Goal: Check status: Check status

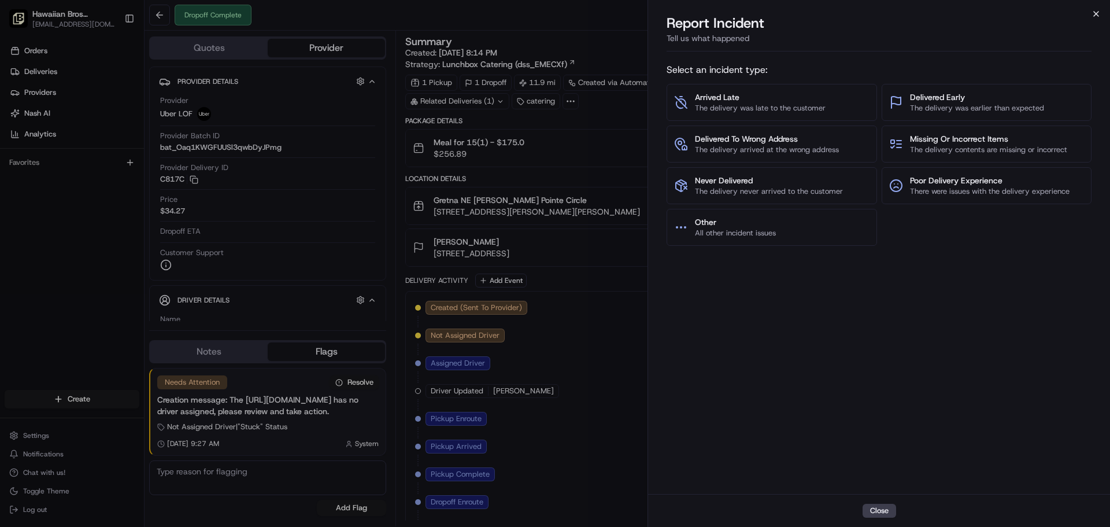
click at [1097, 17] on icon "button" at bounding box center [1096, 13] width 9 height 9
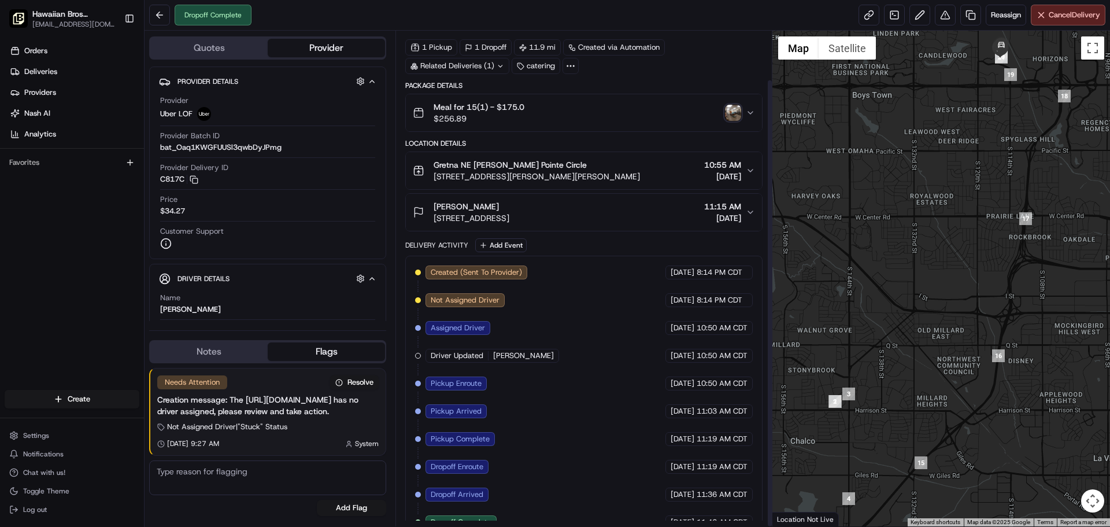
scroll to position [54, 0]
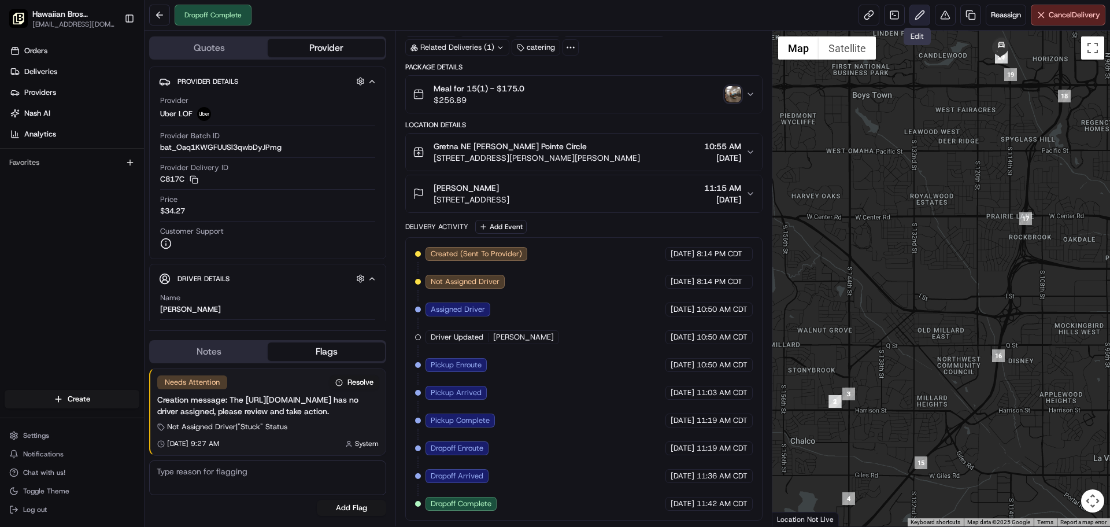
click at [921, 16] on button at bounding box center [919, 15] width 21 height 21
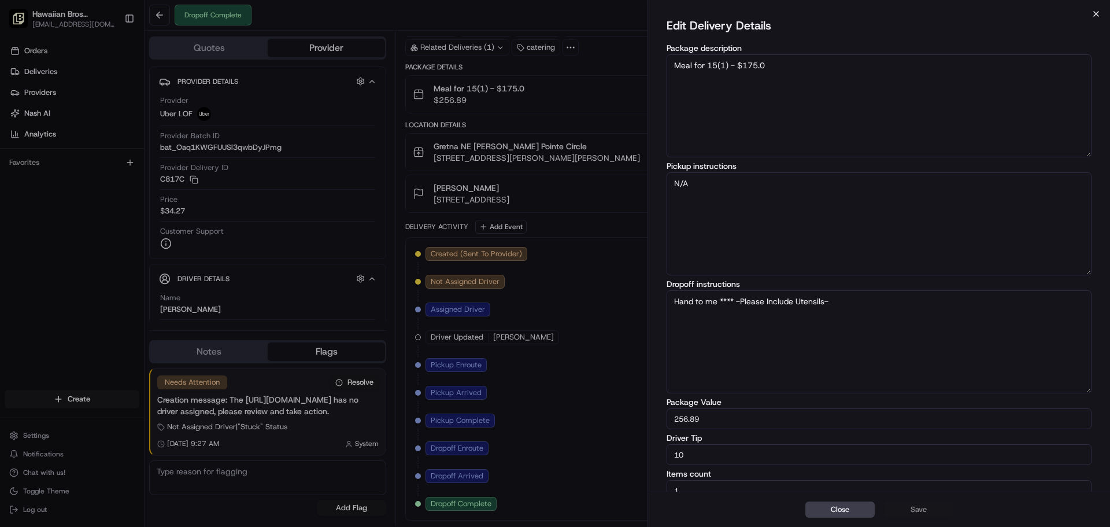
click at [1099, 13] on icon "button" at bounding box center [1096, 13] width 9 height 9
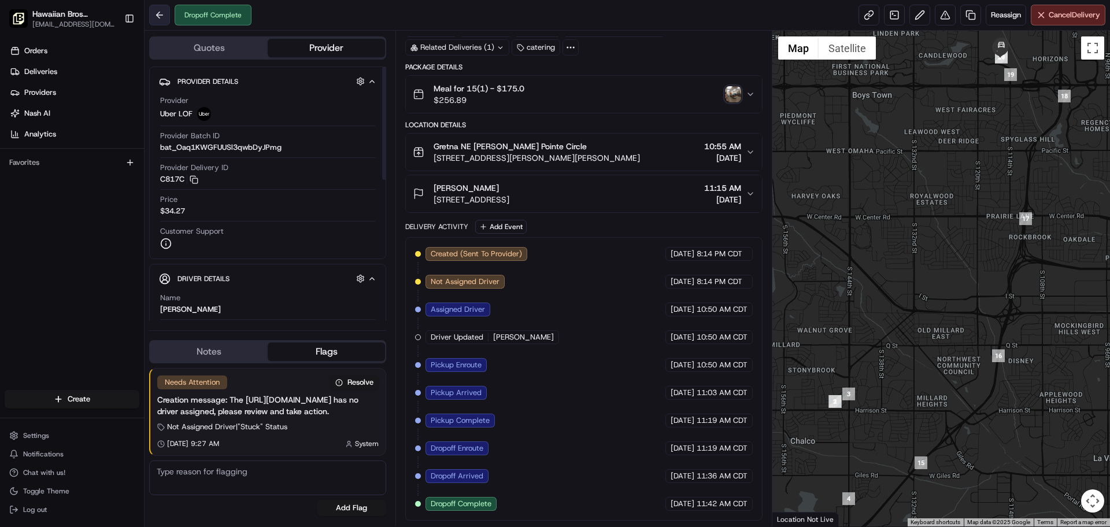
click at [151, 20] on button at bounding box center [159, 15] width 21 height 21
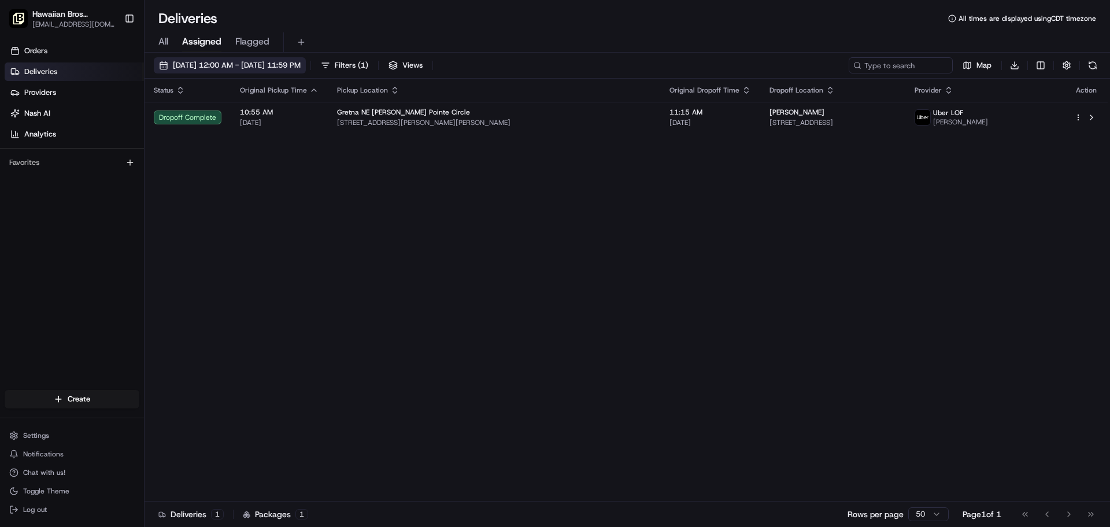
click at [301, 67] on span "08/20/2025 12:00 AM - 08/20/2025 11:59 PM" at bounding box center [237, 65] width 128 height 10
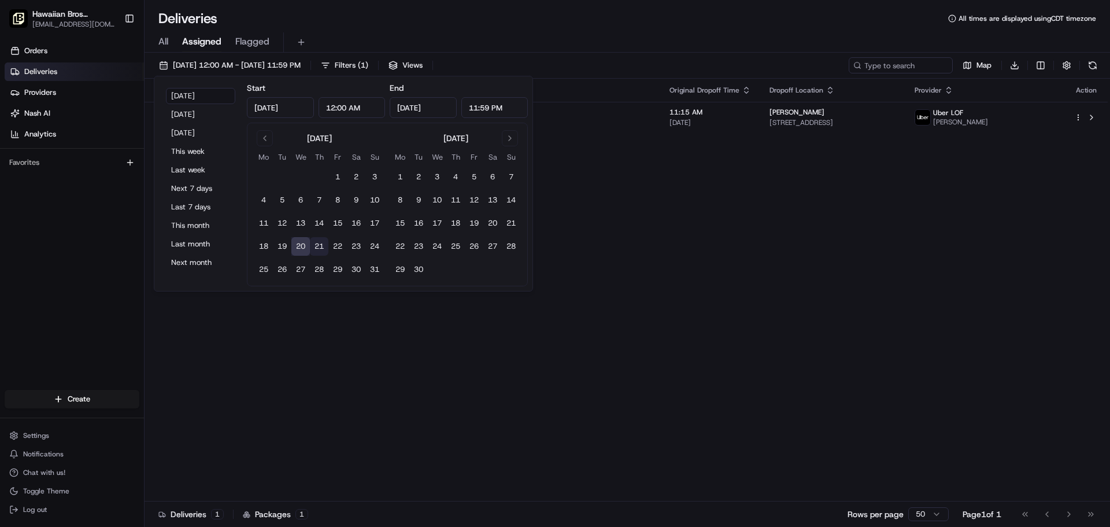
click at [316, 241] on button "21" at bounding box center [319, 246] width 19 height 19
type input "Aug 21, 2025"
click at [615, 189] on div "Status Original Pickup Time Pickup Location Original Dropoff Time Dropoff Locat…" at bounding box center [626, 290] width 963 height 423
